Goal: Task Accomplishment & Management: Manage account settings

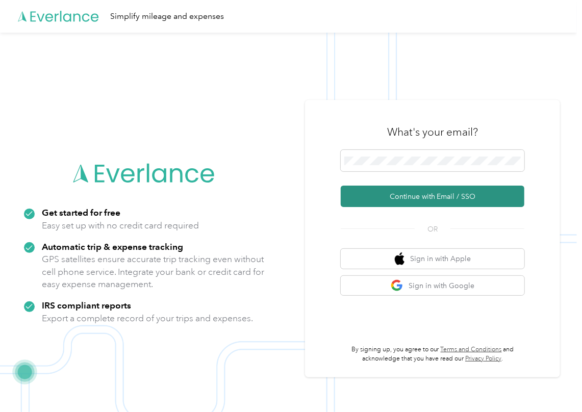
click at [370, 192] on button "Continue with Email / SSO" at bounding box center [433, 196] width 184 height 21
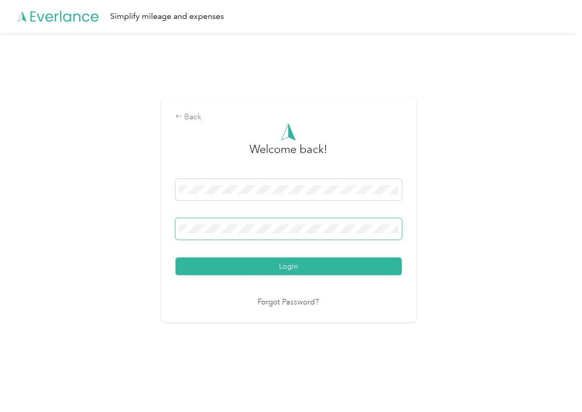
drag, startPoint x: 228, startPoint y: 217, endPoint x: 228, endPoint y: 224, distance: 6.1
click at [228, 220] on span at bounding box center [289, 228] width 227 height 21
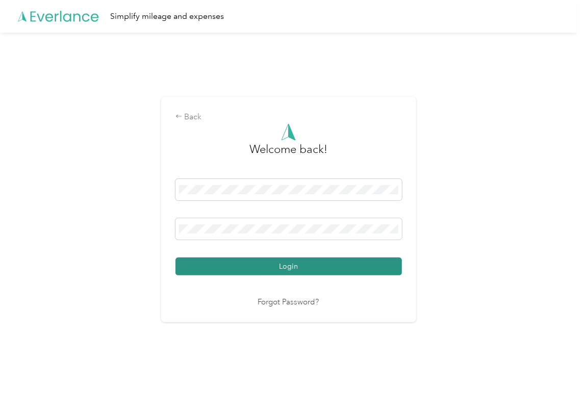
click at [209, 261] on button "Login" at bounding box center [289, 267] width 227 height 18
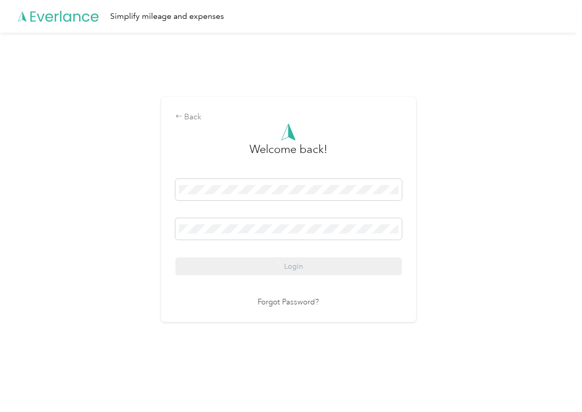
click at [402, 110] on div "Back Welcome back! Login Forgot Password?" at bounding box center [288, 210] width 255 height 226
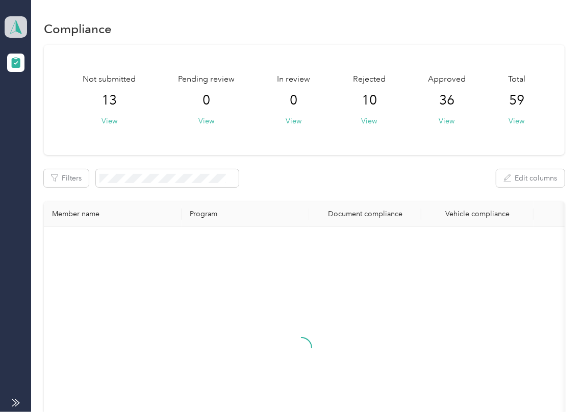
click at [25, 26] on span at bounding box center [16, 26] width 22 height 21
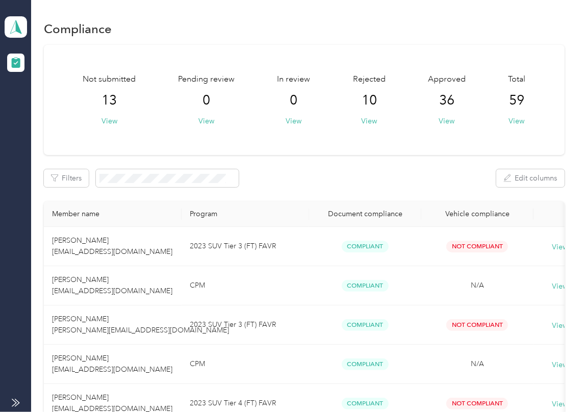
click at [53, 104] on div "Log out" at bounding box center [141, 107] width 258 height 18
